Goal: Task Accomplishment & Management: Use online tool/utility

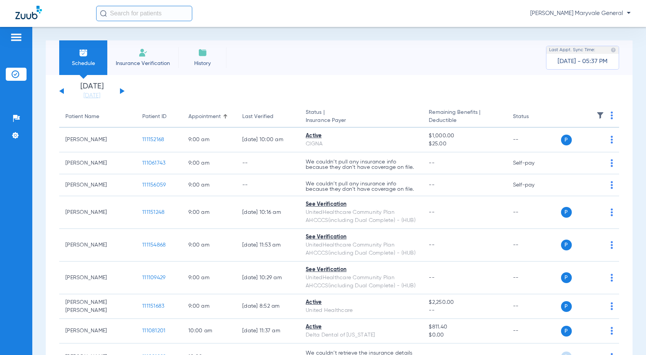
click at [144, 62] on span "Insurance Verification" at bounding box center [143, 64] width 60 height 8
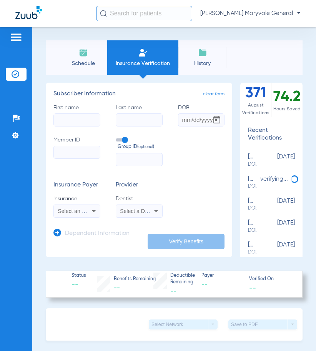
click at [80, 118] on input "First name" at bounding box center [76, 120] width 47 height 13
type input "[GEOGRAPHIC_DATA]"
type input "[PERSON_NAME]"
type input "[DATE]"
click at [72, 155] on input "Member ID" at bounding box center [76, 152] width 47 height 13
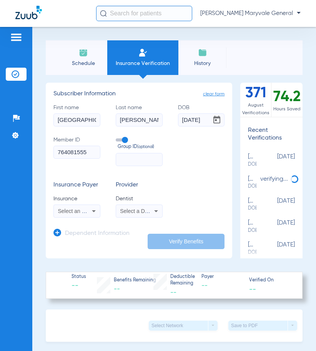
type input "764081555"
click at [75, 211] on span "Select an Insurance" at bounding box center [82, 211] width 48 height 6
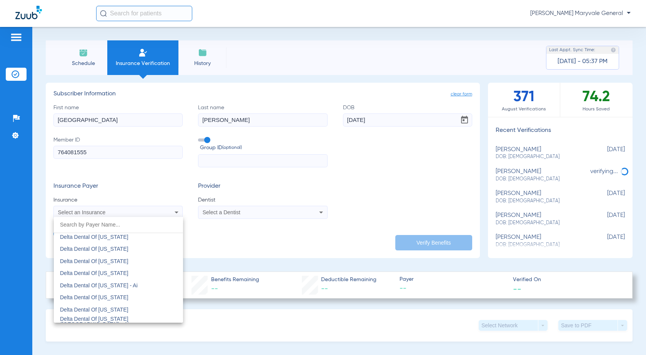
scroll to position [1696, 0]
click at [156, 266] on mat-option "Delta Dental Of [US_STATE]" at bounding box center [118, 264] width 129 height 12
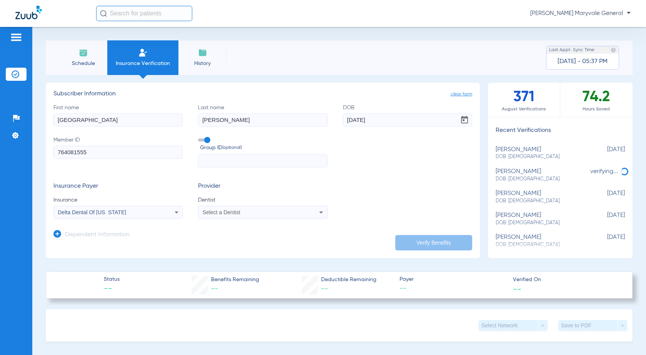
click at [232, 216] on div "Select a Dentist" at bounding box center [263, 212] width 129 height 9
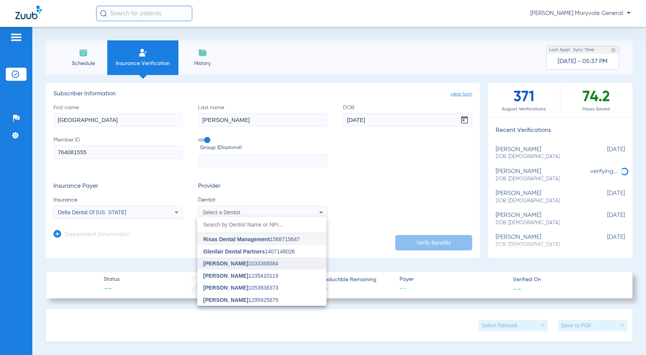
click at [249, 265] on span "[PERSON_NAME] 1033368584" at bounding box center [241, 263] width 75 height 5
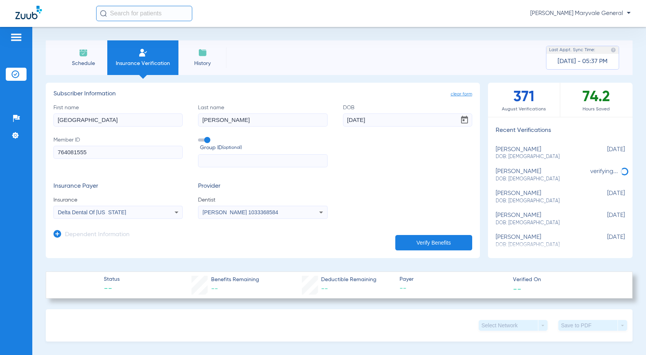
click at [254, 216] on div "[PERSON_NAME] 1033368584" at bounding box center [263, 212] width 129 height 9
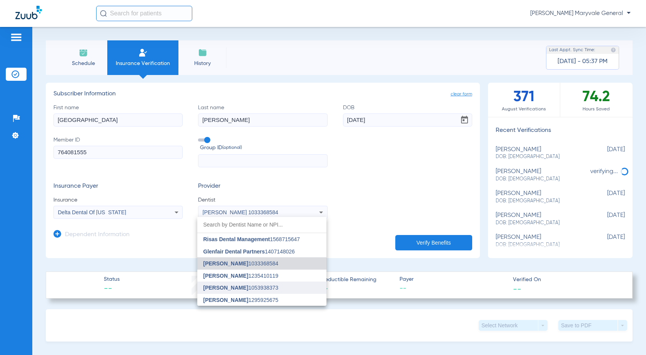
click at [278, 282] on mat-option "[PERSON_NAME] 1053938373" at bounding box center [261, 288] width 129 height 12
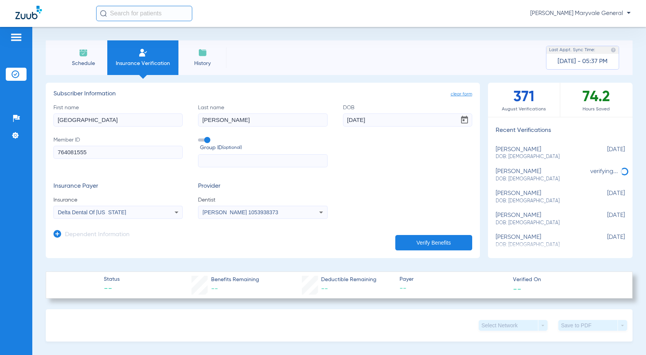
click at [379, 216] on div "Insurance Payer Insurance Delta Dental Of [US_STATE] Provider Dentist [PERSON_N…" at bounding box center [262, 201] width 419 height 36
click at [423, 236] on button "Verify Benefits" at bounding box center [434, 242] width 77 height 15
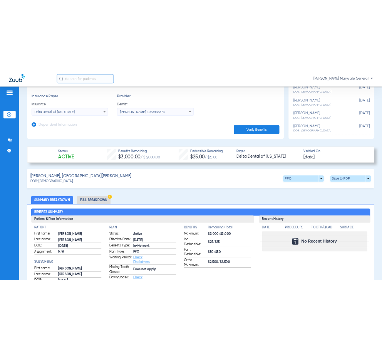
scroll to position [269, 0]
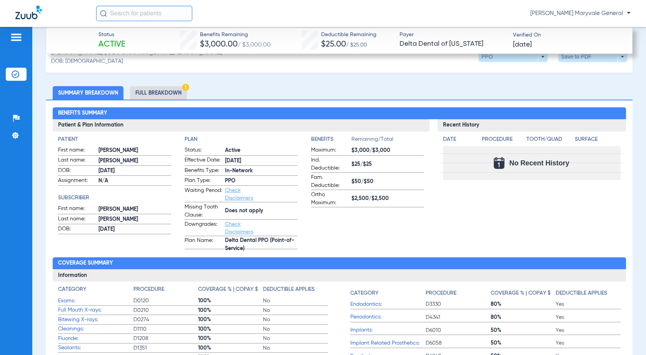
click at [159, 90] on li "Full Breakdown" at bounding box center [158, 92] width 57 height 13
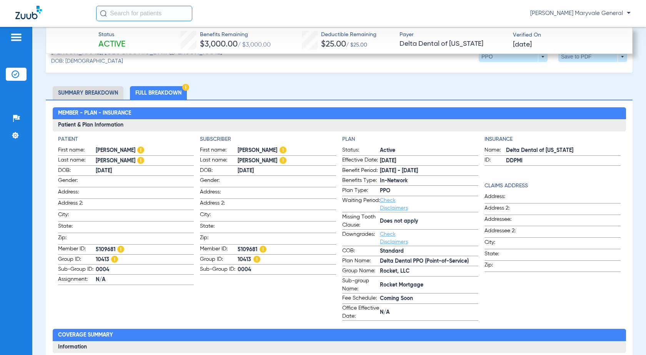
click at [246, 256] on span "10413" at bounding box center [287, 260] width 99 height 8
click at [244, 258] on span "10413" at bounding box center [287, 260] width 99 height 8
copy span "10413"
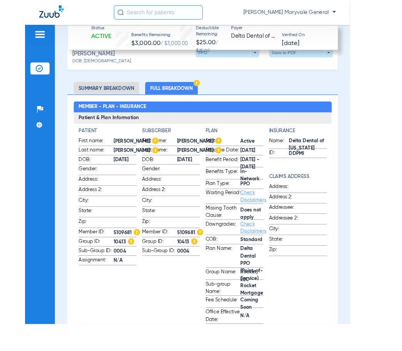
scroll to position [266, 0]
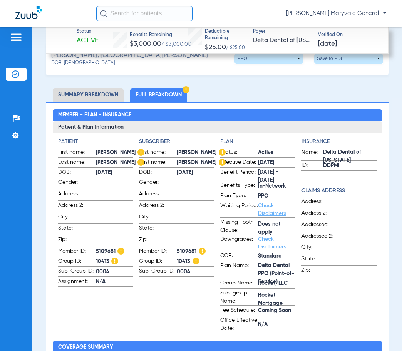
click at [177, 317] on app-subscriber-information "Subscriber First name: [PERSON_NAME] Last name: [PERSON_NAME] DOB: [DEMOGRAPHIC…" at bounding box center [176, 236] width 75 height 196
click at [165, 312] on app-subscriber-information "Subscriber First name: [PERSON_NAME] Last name: [PERSON_NAME] DOB: [DEMOGRAPHIC…" at bounding box center [176, 236] width 75 height 196
click at [182, 262] on span "10413" at bounding box center [195, 262] width 37 height 8
copy span "10413"
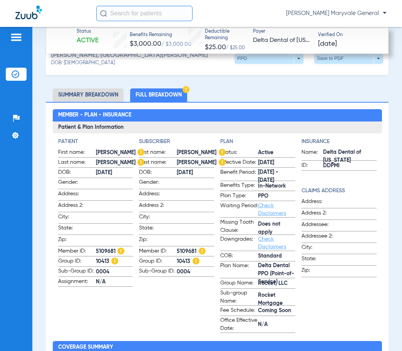
click at [178, 221] on span at bounding box center [195, 217] width 37 height 8
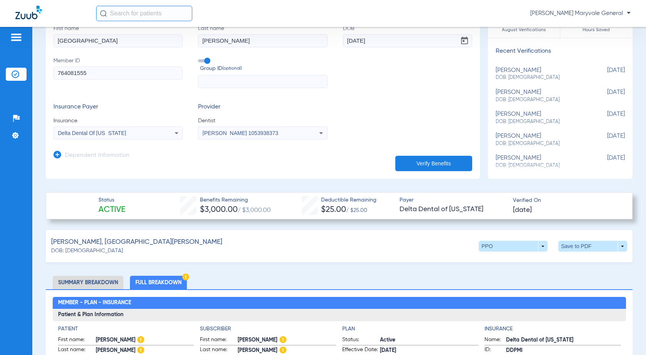
scroll to position [0, 0]
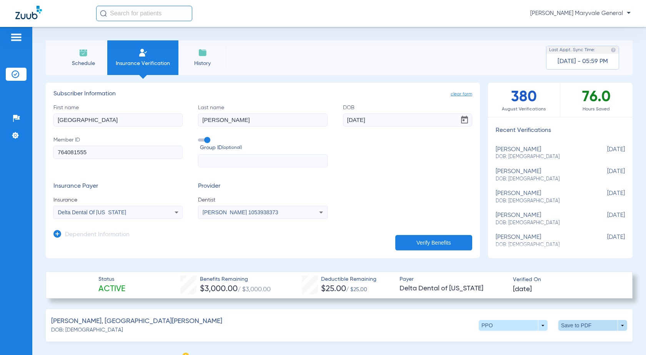
click at [594, 327] on span at bounding box center [593, 325] width 18 height 18
click at [530, 341] on span "Save to PDF" at bounding box center [529, 339] width 30 height 5
click at [37, 122] on div "Schedule Insurance Verification History Last Appt. Sync Time: [DATE] - 05:59 PM…" at bounding box center [339, 191] width 614 height 328
click at [83, 66] on span "Schedule" at bounding box center [83, 64] width 37 height 8
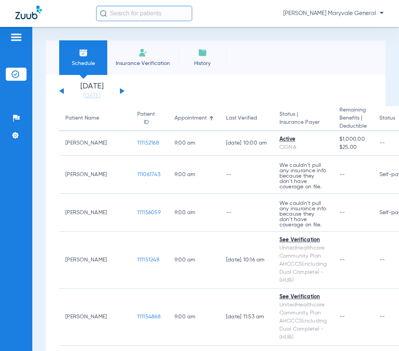
click at [162, 17] on input "text" at bounding box center [144, 13] width 96 height 15
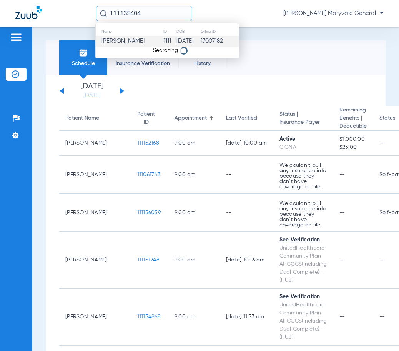
type input "111135404"
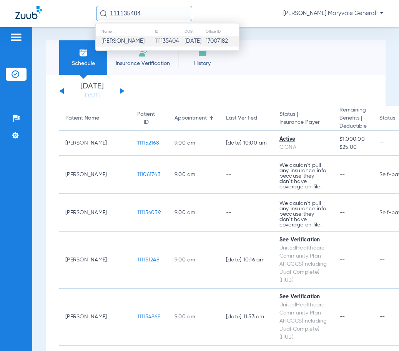
click at [165, 40] on td "111135404" at bounding box center [170, 41] width 30 height 11
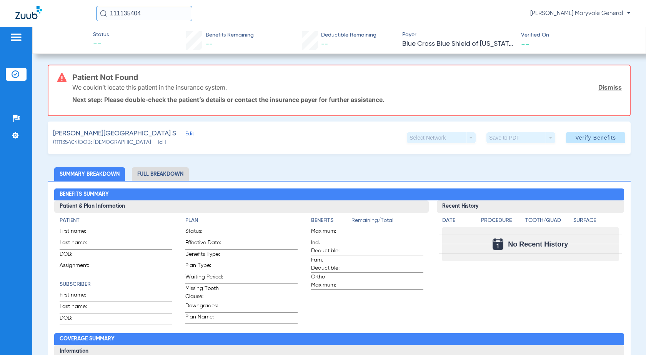
click at [617, 87] on div "Patient Not Found We couldn’t locate this patient in the insurance system. Dism…" at bounding box center [339, 91] width 583 height 52
click at [612, 89] on link "Dismiss" at bounding box center [610, 87] width 23 height 8
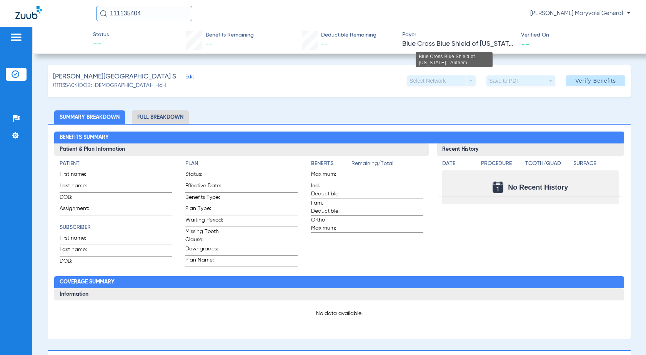
click at [440, 45] on span "Blue Cross Blue Shield of [US_STATE] - Anthem" at bounding box center [458, 44] width 112 height 10
click at [483, 43] on span "Blue Cross Blue Shield of [US_STATE] - Anthem" at bounding box center [458, 44] width 112 height 10
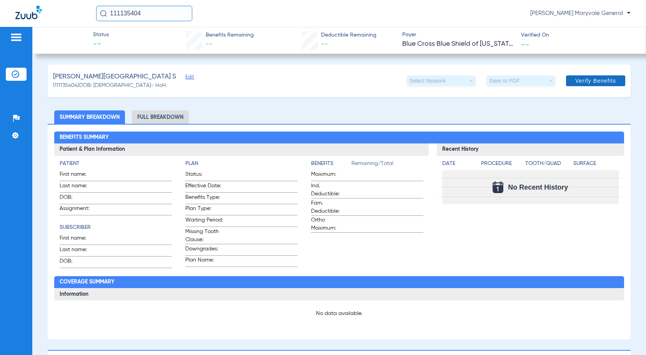
click at [569, 76] on span at bounding box center [595, 81] width 59 height 18
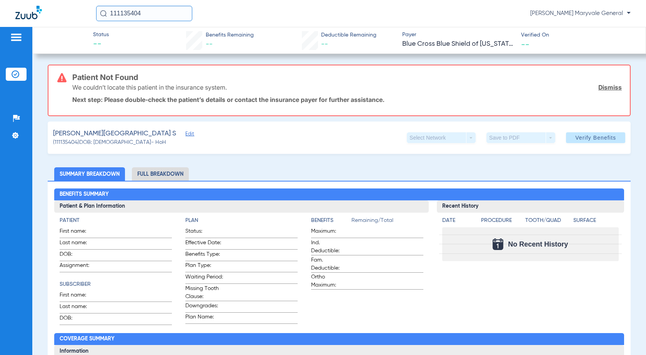
click at [608, 89] on link "Dismiss" at bounding box center [610, 87] width 23 height 8
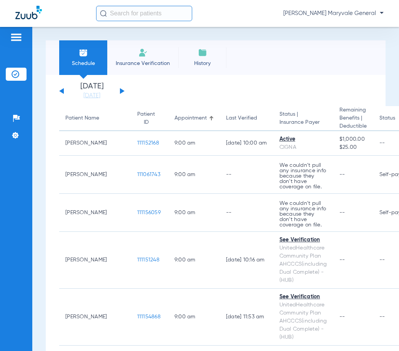
click at [252, 10] on div "[PERSON_NAME] Maryvale General" at bounding box center [240, 13] width 288 height 15
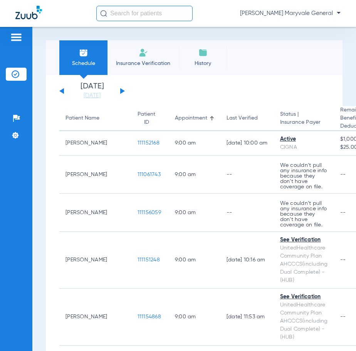
click at [262, 49] on div "Schedule Insurance Verification History Last Appt. Sync Time: Today - 06:18 PM" at bounding box center [194, 57] width 296 height 35
